Goal: Information Seeking & Learning: Learn about a topic

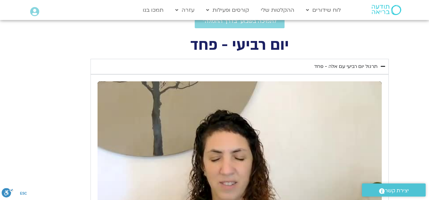
scroll to position [103, 0]
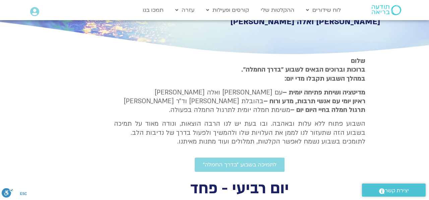
type input "992.52"
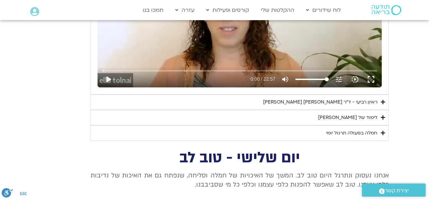
scroll to position [442, 0]
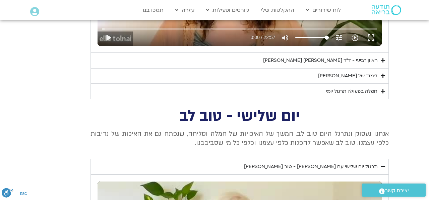
click at [382, 73] on icon "Accordion. Open links with Enter or Space, close with Escape, and navigate with…" at bounding box center [383, 75] width 4 height 5
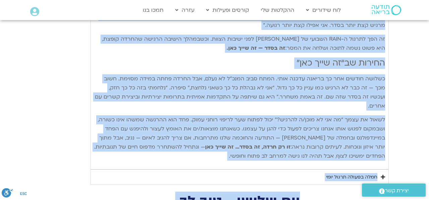
scroll to position [869, 0]
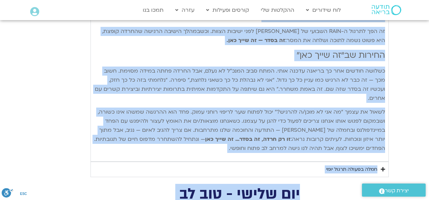
drag, startPoint x: 384, startPoint y: 94, endPoint x: 235, endPoint y: 115, distance: 150.4
copy div "פנייה אל הפחד בעזרת RAIN בעיבוד מתוך ספרה החדש של טארה: חמלה רדיקלית – ללמוד לא…"
click at [383, 166] on icon "Accordion. Open links with Enter or Space, close with Escape, and navigate with…" at bounding box center [383, 168] width 4 height 5
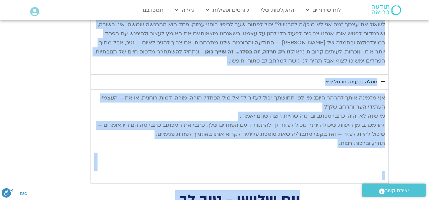
scroll to position [939, 0]
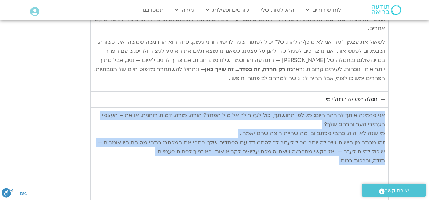
drag, startPoint x: 384, startPoint y: 76, endPoint x: 336, endPoint y: 123, distance: 66.6
click at [336, 123] on p "אני מזמינה אותך להרהר היום: מי, לפי תחושתך, יכול לעזור לך אל מול הפחד? הורה, מו…" at bounding box center [239, 138] width 291 height 54
copy p "אני מזמינה אותך להרהר היום: מי, לפי תחושתך, יכול לעזור לך אל מול הפחד? הורה, מו…"
